Goal: Information Seeking & Learning: Learn about a topic

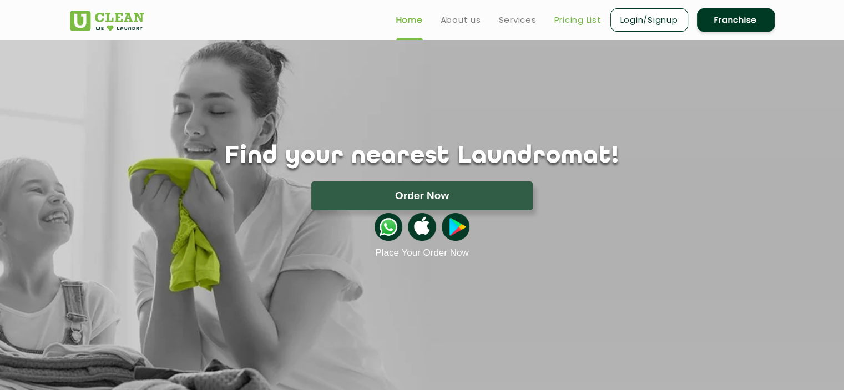
click at [561, 19] on link "Pricing List" at bounding box center [577, 19] width 47 height 13
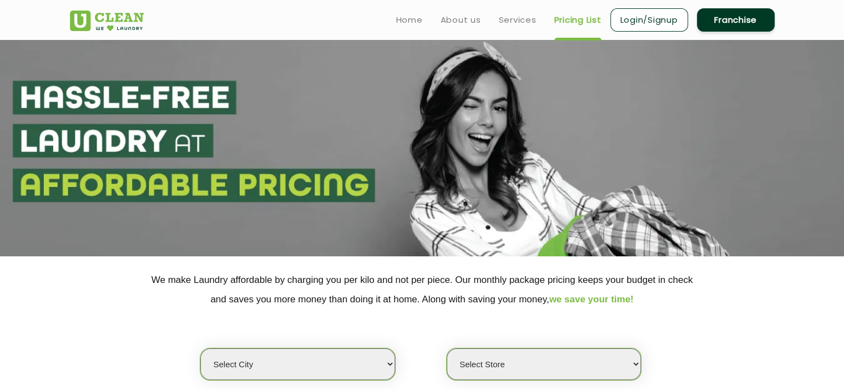
click at [377, 373] on select "Select city [GEOGRAPHIC_DATA] [GEOGRAPHIC_DATA] [GEOGRAPHIC_DATA] [GEOGRAPHIC_D…" at bounding box center [297, 364] width 194 height 32
click at [376, 366] on select "Select city [GEOGRAPHIC_DATA] [GEOGRAPHIC_DATA] [GEOGRAPHIC_DATA] [GEOGRAPHIC_D…" at bounding box center [297, 364] width 194 height 32
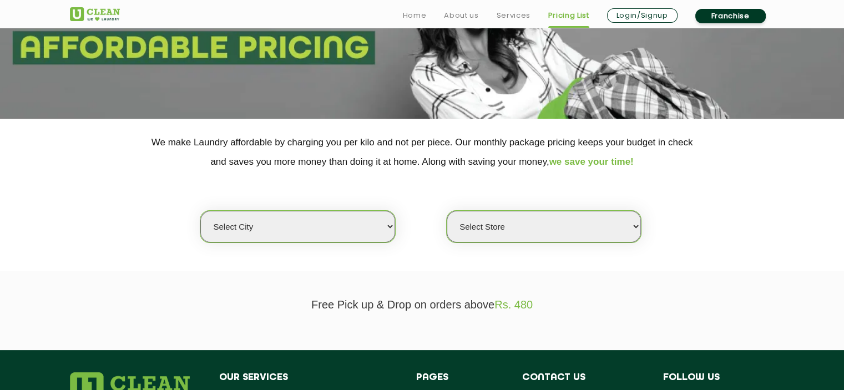
scroll to position [228, 0]
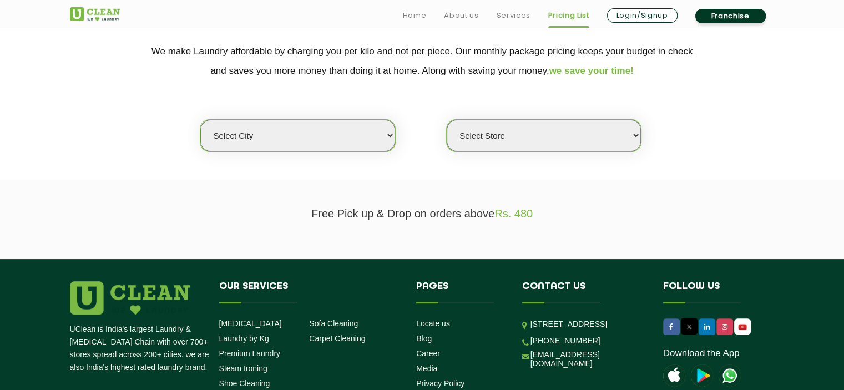
click at [293, 141] on select "Select city [GEOGRAPHIC_DATA] [GEOGRAPHIC_DATA] [GEOGRAPHIC_DATA] [GEOGRAPHIC_D…" at bounding box center [297, 136] width 194 height 32
select select "172"
click at [200, 120] on select "Select city [GEOGRAPHIC_DATA] [GEOGRAPHIC_DATA] [GEOGRAPHIC_DATA] [GEOGRAPHIC_D…" at bounding box center [297, 136] width 194 height 32
select select "0"
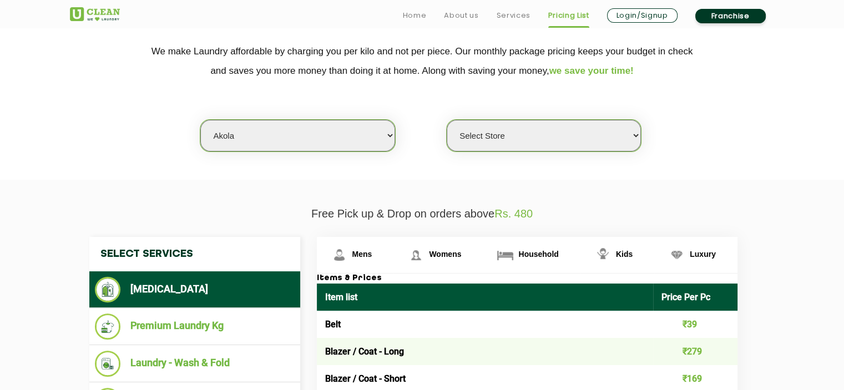
click at [246, 124] on select "Select city [GEOGRAPHIC_DATA] [GEOGRAPHIC_DATA] [GEOGRAPHIC_DATA] [GEOGRAPHIC_D…" at bounding box center [297, 136] width 194 height 32
select select "16"
click at [237, 137] on select "Select city [GEOGRAPHIC_DATA] [GEOGRAPHIC_DATA] [GEOGRAPHIC_DATA] [GEOGRAPHIC_D…" at bounding box center [297, 136] width 194 height 32
click at [578, 139] on select "Select Store UClean Deonar UClean LBS Marg UClean Chembur UClean Worli UClean […" at bounding box center [543, 136] width 194 height 32
select select "496"
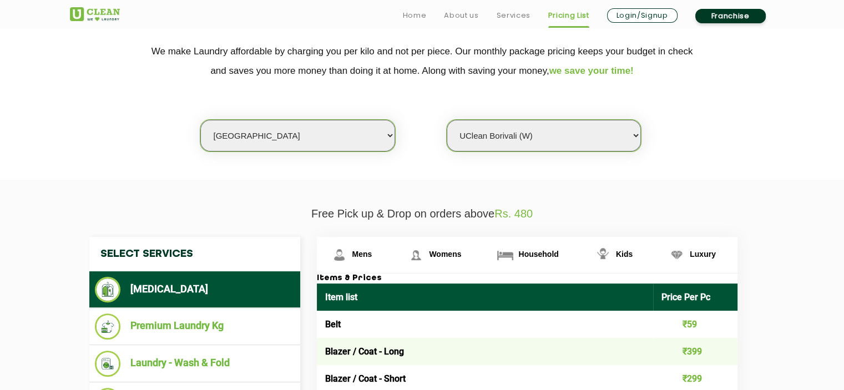
click at [446, 120] on select "Select Store UClean Deonar UClean LBS Marg UClean Chembur UClean Worli UClean […" at bounding box center [543, 136] width 194 height 32
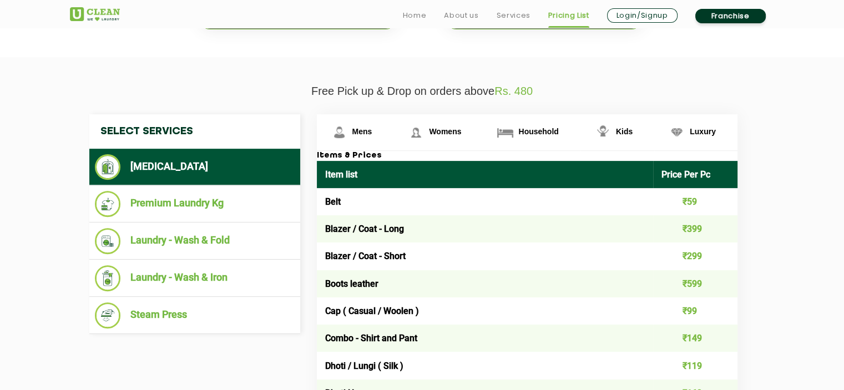
scroll to position [368, 0]
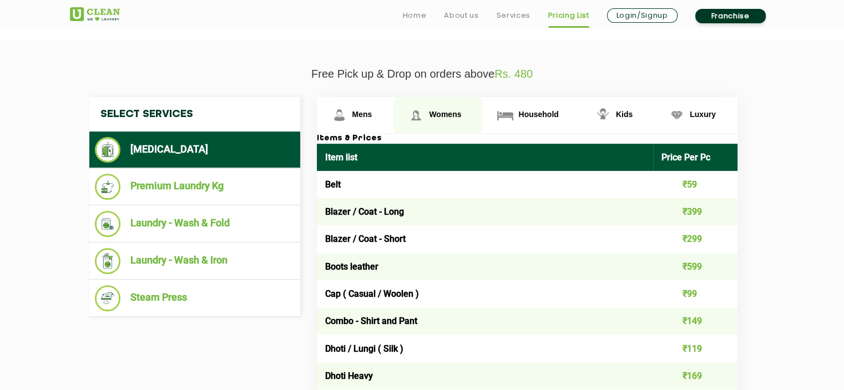
click at [446, 100] on link "Womens" at bounding box center [437, 115] width 89 height 36
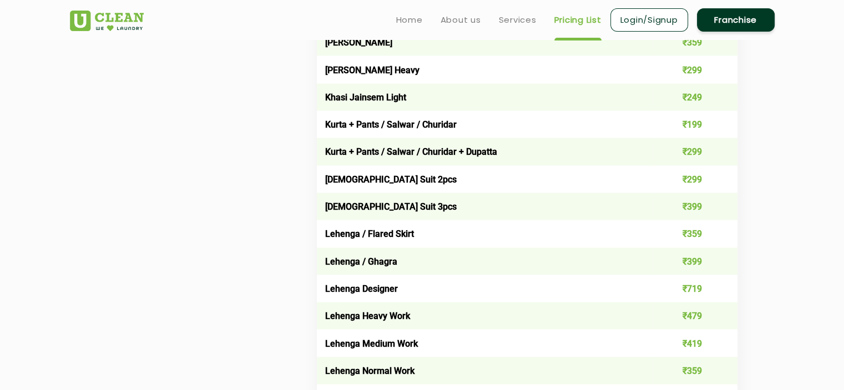
scroll to position [0, 0]
